Goal: Find specific page/section: Find specific page/section

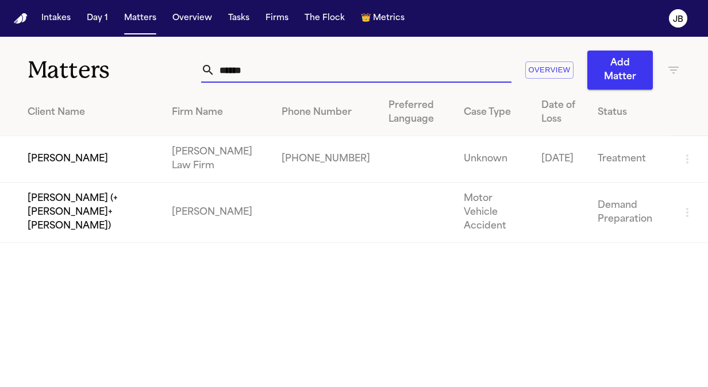
type input "******"
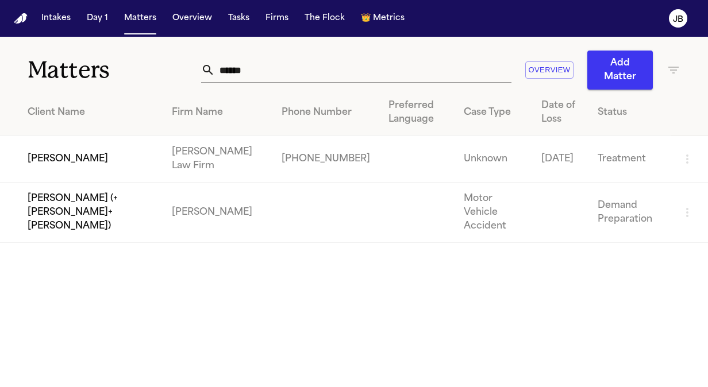
click at [87, 149] on td "[PERSON_NAME]" at bounding box center [81, 159] width 163 height 47
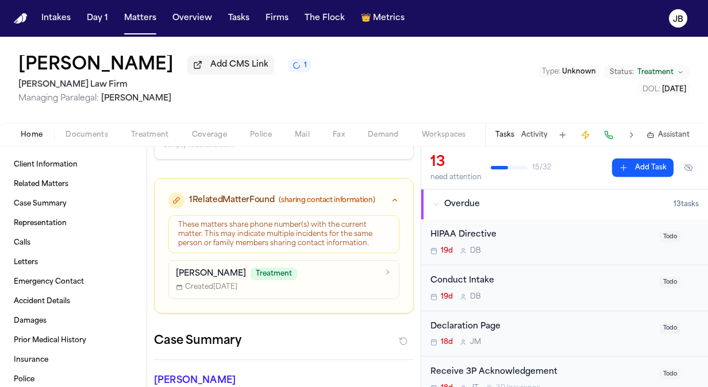
scroll to position [17, 0]
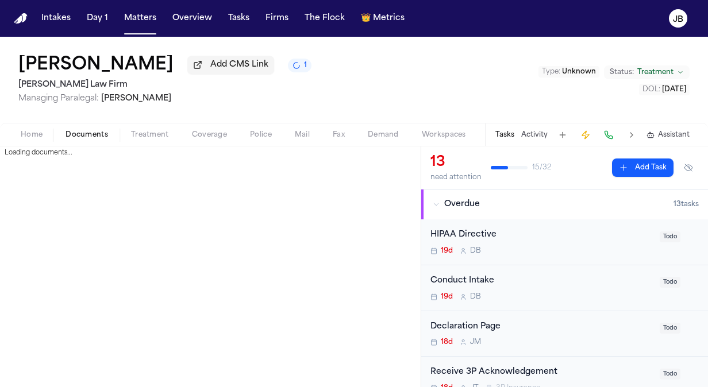
click at [91, 133] on span "Documents" at bounding box center [87, 134] width 43 height 9
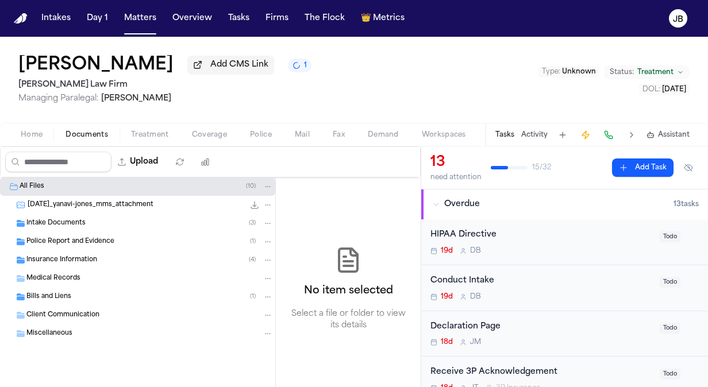
click at [42, 143] on div "Home Documents Treatment Coverage Police Mail Fax Demand Workspaces Artifacts T…" at bounding box center [354, 134] width 708 height 23
click at [40, 142] on div "Home Documents Treatment Coverage Police Mail Fax Demand Workspaces Artifacts T…" at bounding box center [354, 134] width 708 height 23
click at [39, 138] on span "Home" at bounding box center [32, 134] width 22 height 9
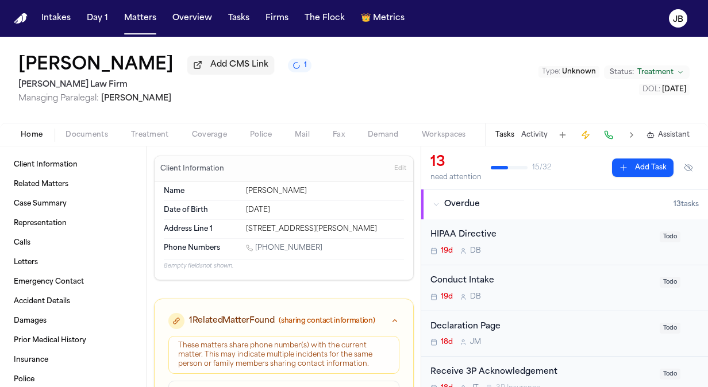
drag, startPoint x: 386, startPoint y: 224, endPoint x: 235, endPoint y: 222, distance: 151.2
click at [235, 222] on div "Address Line [GEOGRAPHIC_DATA][STREET_ADDRESS][PERSON_NAME]" at bounding box center [284, 229] width 240 height 18
copy div "[STREET_ADDRESS][PERSON_NAME]"
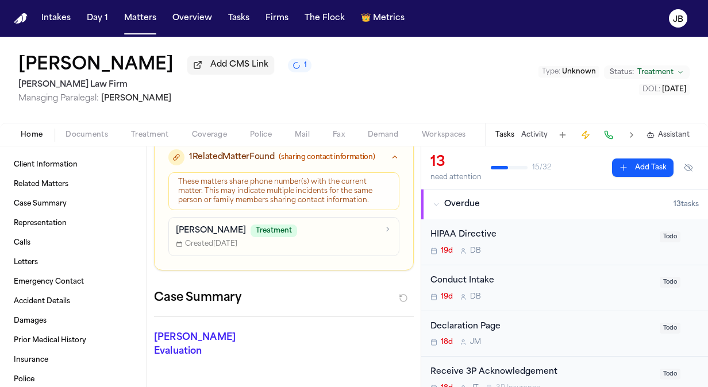
scroll to position [129, 0]
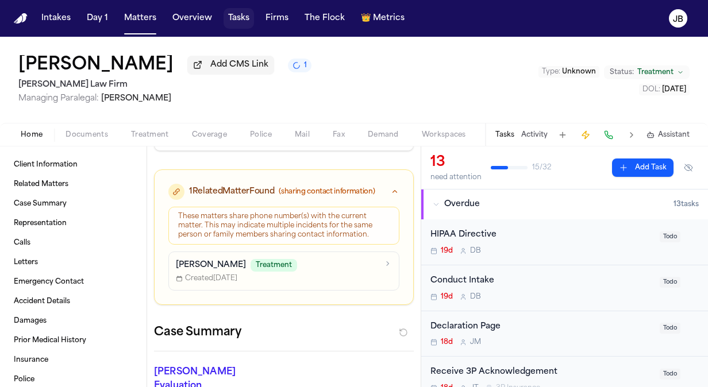
click at [232, 21] on button "Tasks" at bounding box center [239, 18] width 30 height 21
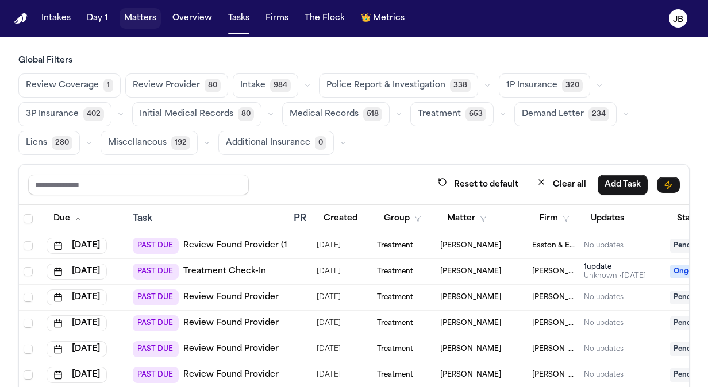
click at [138, 16] on button "Matters" at bounding box center [140, 18] width 41 height 21
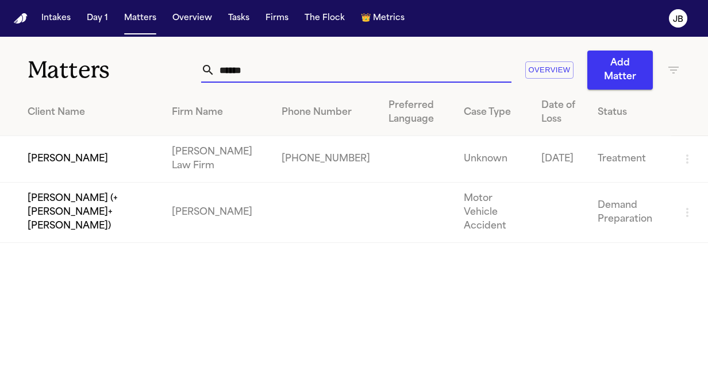
drag, startPoint x: 252, startPoint y: 71, endPoint x: 119, endPoint y: 75, distance: 133.4
click at [119, 75] on div "Matters ****** Overview Add Matter" at bounding box center [354, 63] width 708 height 53
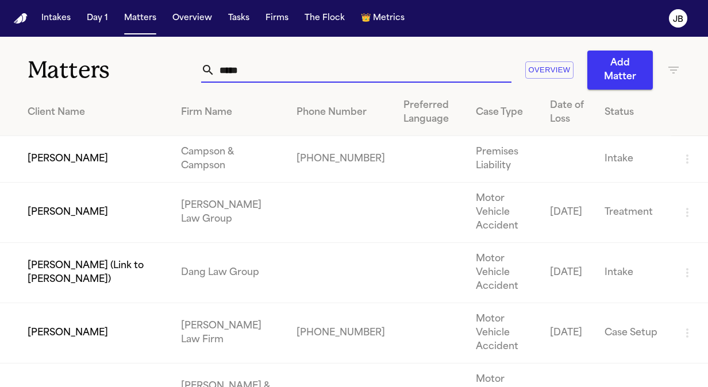
type input "*****"
click at [98, 306] on td "[PERSON_NAME]" at bounding box center [86, 334] width 172 height 60
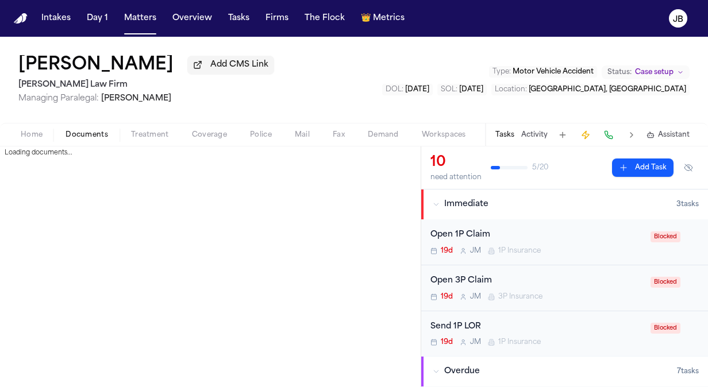
click at [82, 129] on button "Documents" at bounding box center [87, 135] width 66 height 14
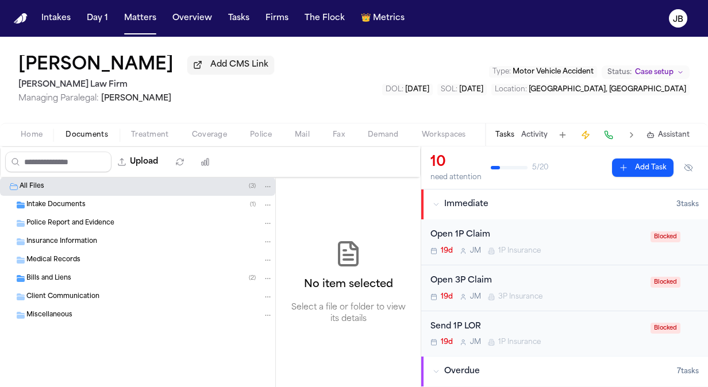
click at [81, 281] on div "Bills and Liens ( 2 )" at bounding box center [149, 279] width 247 height 10
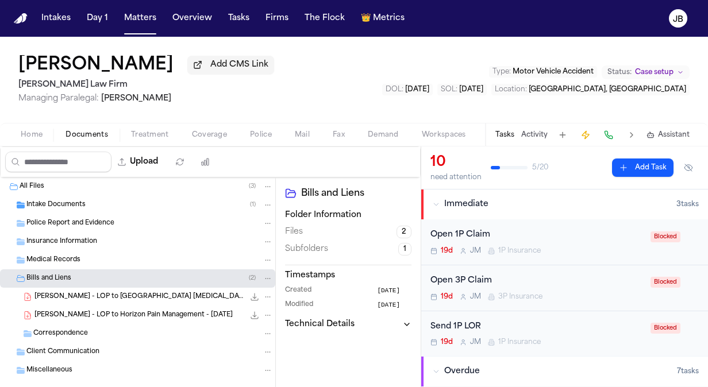
click at [147, 313] on span "[PERSON_NAME] - LOP to Horizon Pain Management - [DATE]" at bounding box center [133, 316] width 198 height 10
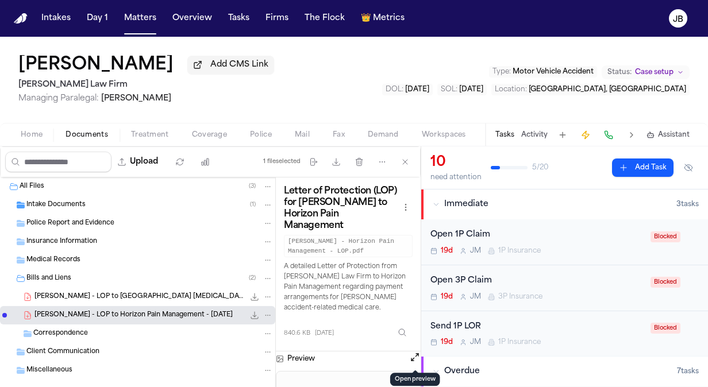
click at [415, 358] on button "Open preview" at bounding box center [414, 357] width 11 height 11
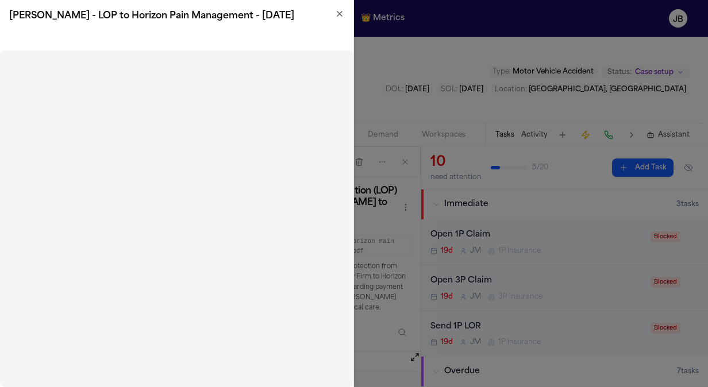
click at [339, 18] on h2 "[PERSON_NAME] - LOP to Horizon Pain Management - [DATE]" at bounding box center [176, 16] width 335 height 14
click at [344, 14] on icon "button" at bounding box center [339, 13] width 9 height 9
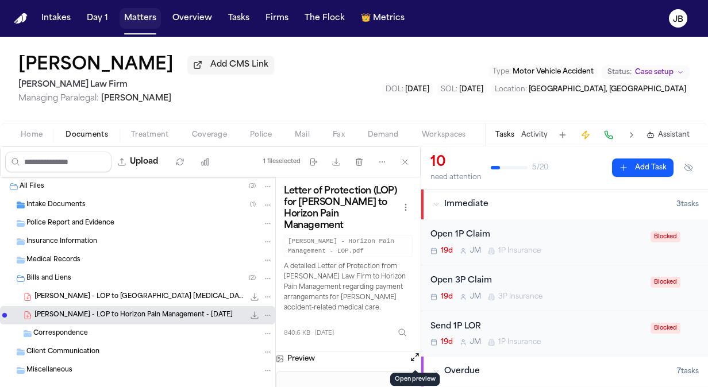
click at [143, 24] on button "Matters" at bounding box center [140, 18] width 41 height 21
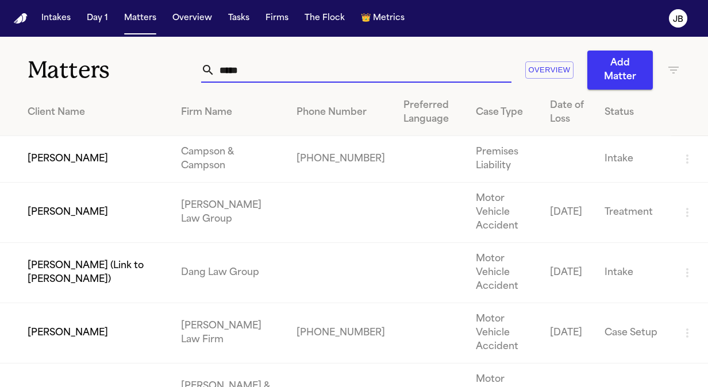
drag, startPoint x: 249, startPoint y: 68, endPoint x: 166, endPoint y: 70, distance: 83.9
click at [166, 70] on div "Matters ***** Overview Add Matter" at bounding box center [354, 63] width 708 height 53
type input "*********"
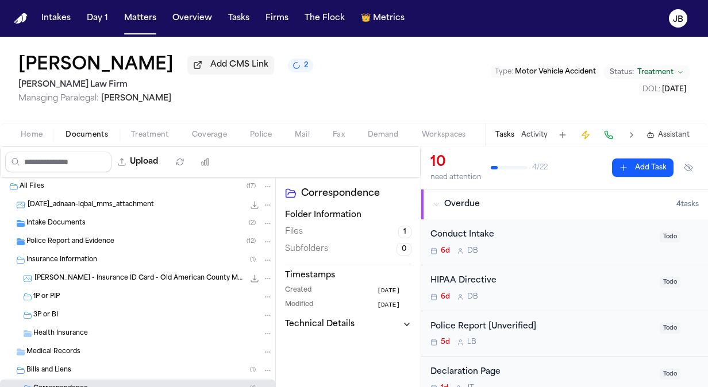
scroll to position [74, 0]
